Goal: Task Accomplishment & Management: Use online tool/utility

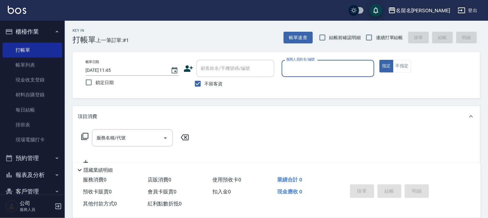
click at [343, 64] on input "服務人員姓名/編號" at bounding box center [328, 68] width 87 height 11
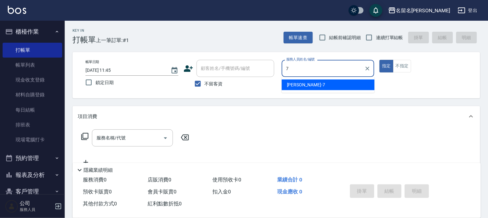
type input "7"
type button "true"
type input "[PERSON_NAME]-7"
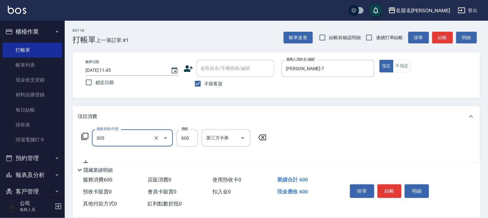
type input "洗+剪(一般)(305)"
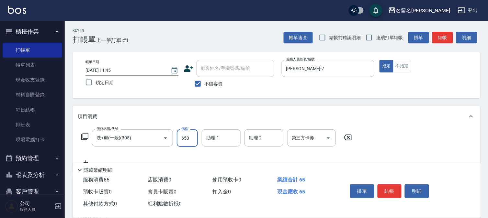
type input "650"
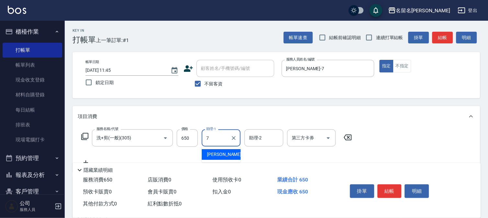
type input "[PERSON_NAME]-7"
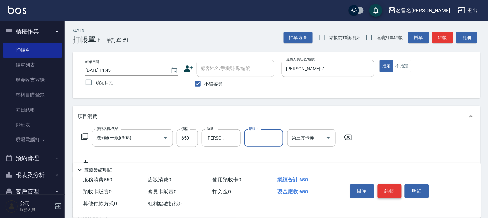
click at [391, 185] on button "結帳" at bounding box center [390, 192] width 24 height 14
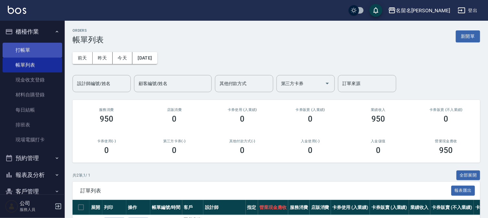
click at [35, 46] on link "打帳單" at bounding box center [33, 50] width 60 height 15
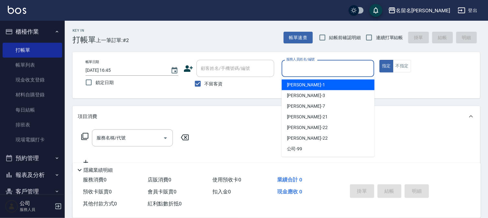
click at [319, 69] on input "服務人員姓名/編號" at bounding box center [328, 68] width 87 height 11
click at [314, 82] on div "[PERSON_NAME]-1" at bounding box center [328, 85] width 93 height 11
type input "[PERSON_NAME]-1"
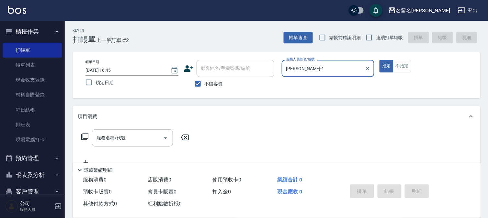
scroll to position [36, 0]
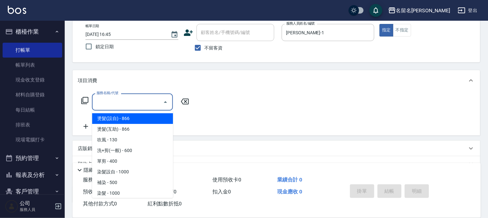
click at [96, 105] on input "服務名稱/代號" at bounding box center [127, 102] width 65 height 11
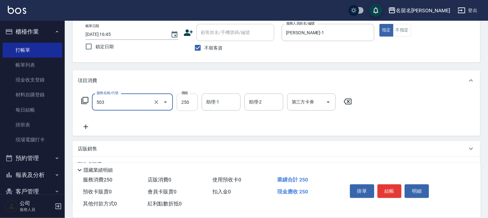
type input "指定洗髮(503)"
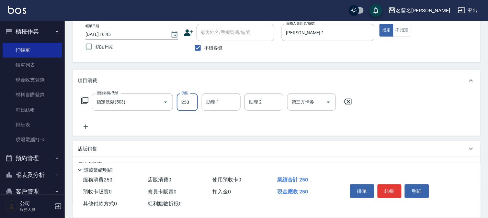
click at [181, 105] on input "250" at bounding box center [187, 102] width 21 height 17
click at [190, 106] on input "230" at bounding box center [187, 102] width 21 height 17
click at [185, 102] on input "230" at bounding box center [187, 102] width 21 height 17
drag, startPoint x: 180, startPoint y: 101, endPoint x: 201, endPoint y: 113, distance: 24.4
click at [201, 113] on div "服務名稱/代號 指定洗髮(503) 服務名稱/代號 價格 230 價格 助理-1 助理-1 助理-2 助理-2 第三方卡券 第三方卡券" at bounding box center [217, 112] width 278 height 37
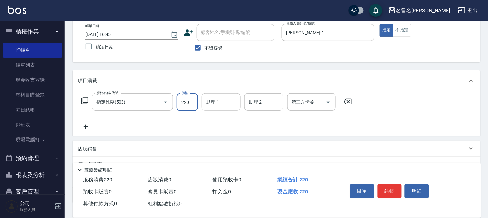
type input "220"
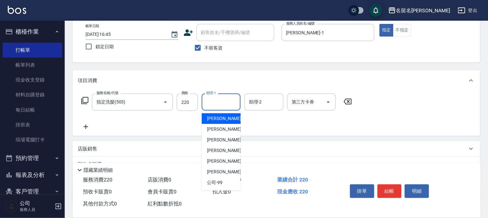
click at [229, 104] on input "助理-1" at bounding box center [221, 102] width 33 height 11
click at [224, 118] on span "[PERSON_NAME]-1" at bounding box center [226, 118] width 38 height 7
type input "[PERSON_NAME]-1"
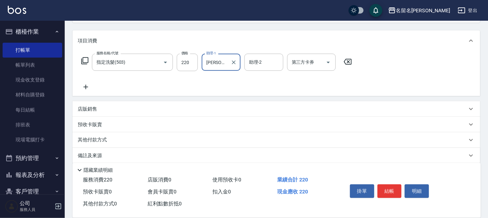
scroll to position [82, 0]
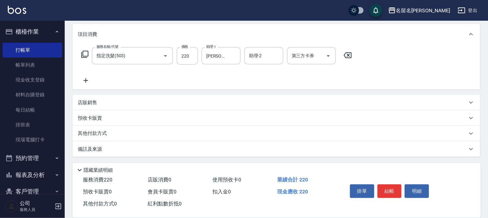
click at [91, 82] on icon at bounding box center [86, 81] width 16 height 8
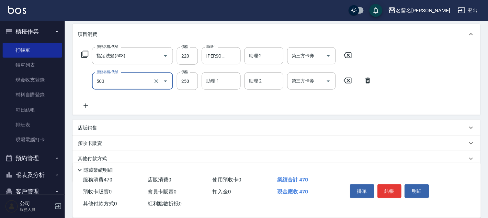
type input "指定洗髮(503)"
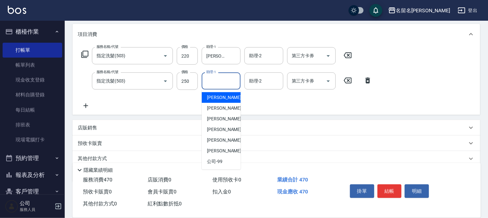
click at [217, 80] on input "助理-1" at bounding box center [221, 80] width 33 height 11
click at [214, 93] on div "[PERSON_NAME]-1" at bounding box center [221, 97] width 39 height 11
type input "[PERSON_NAME]-1"
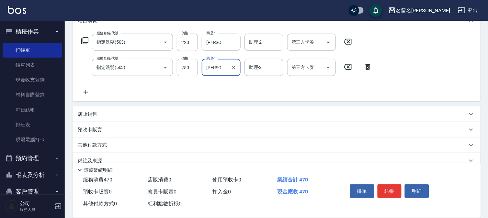
scroll to position [108, 0]
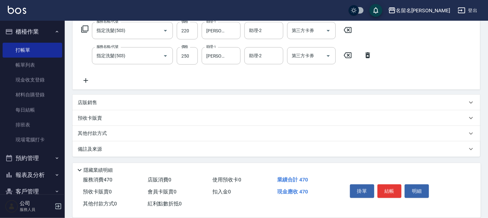
click at [82, 81] on icon at bounding box center [86, 81] width 16 height 8
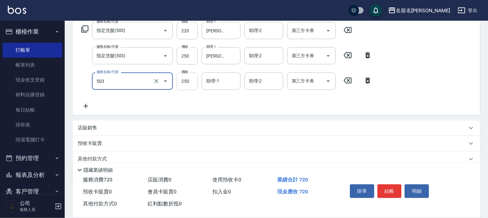
type input "指定洗髮(503)"
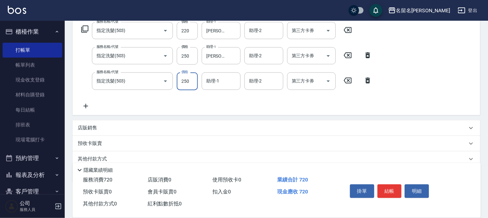
click at [187, 86] on input "250" at bounding box center [187, 81] width 21 height 17
type input "350"
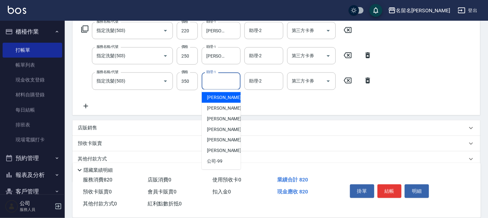
click at [216, 84] on input "助理-1" at bounding box center [221, 80] width 33 height 11
click at [226, 95] on div "[PERSON_NAME]-1" at bounding box center [221, 97] width 39 height 11
type input "[PERSON_NAME]-1"
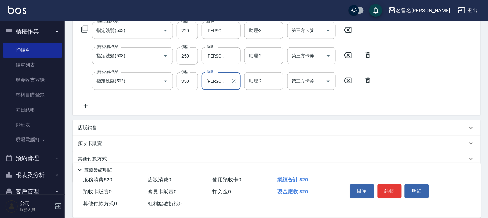
scroll to position [133, 0]
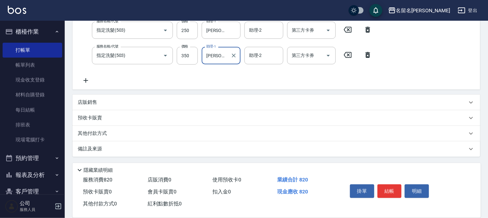
click at [84, 79] on icon at bounding box center [86, 81] width 16 height 8
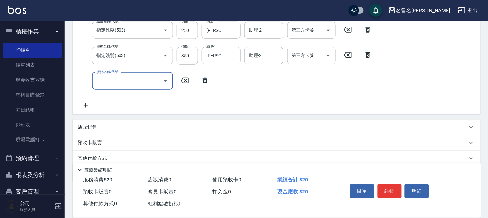
scroll to position [132, 0]
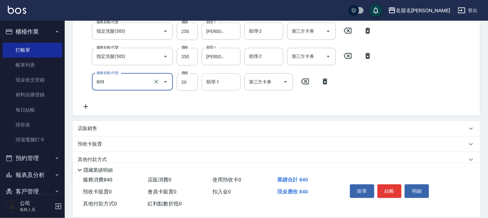
type input "[PERSON_NAME](809)"
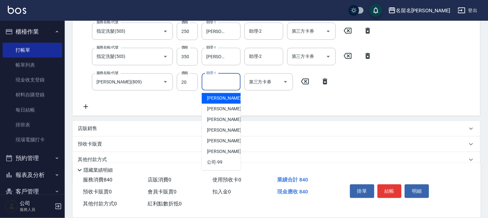
click at [222, 86] on input "助理-1" at bounding box center [221, 81] width 33 height 11
click at [225, 98] on span "[PERSON_NAME]-1" at bounding box center [226, 98] width 38 height 7
type input "[PERSON_NAME]-1"
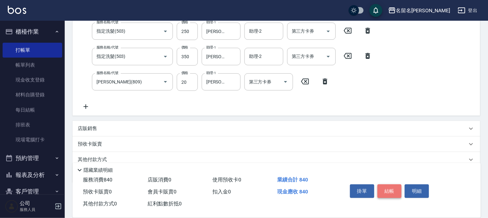
click at [395, 192] on button "結帳" at bounding box center [390, 192] width 24 height 14
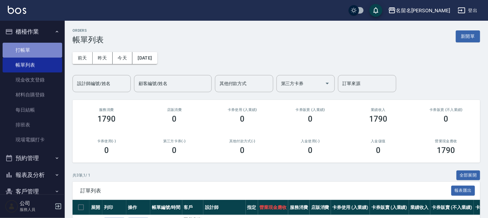
click at [38, 44] on link "打帳單" at bounding box center [33, 50] width 60 height 15
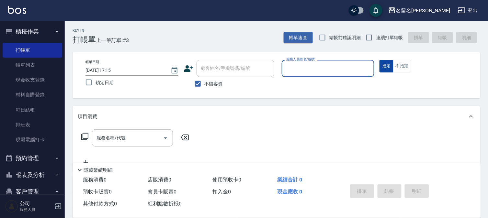
drag, startPoint x: 400, startPoint y: 62, endPoint x: 381, endPoint y: 70, distance: 20.7
click at [396, 63] on button "不指定" at bounding box center [402, 66] width 18 height 13
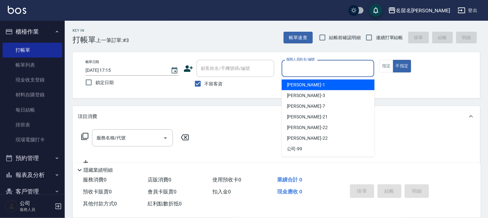
click at [367, 69] on input "服務人員姓名/編號" at bounding box center [328, 68] width 87 height 11
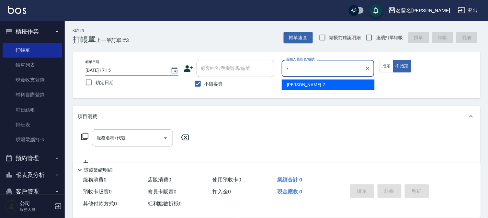
type input "[PERSON_NAME]-7"
type button "false"
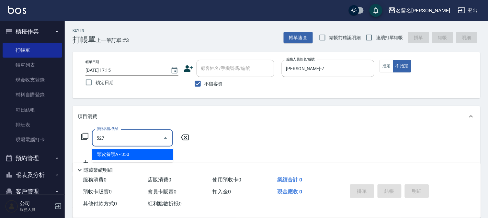
type input "頭皮養護A(527)"
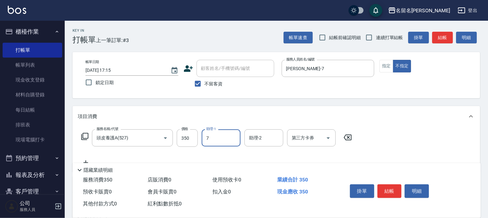
type input "[PERSON_NAME]-7"
type input "[PERSON_NAME](809)"
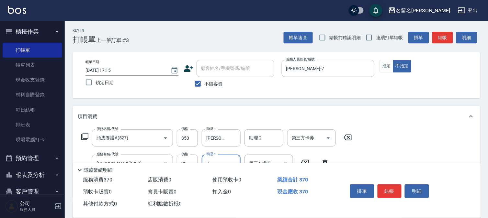
type input "[PERSON_NAME]-7"
click at [395, 186] on button "結帳" at bounding box center [390, 192] width 24 height 14
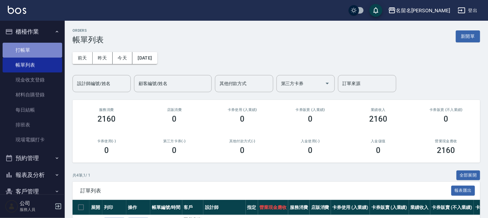
click at [34, 52] on link "打帳單" at bounding box center [33, 50] width 60 height 15
